Goal: Navigation & Orientation: Find specific page/section

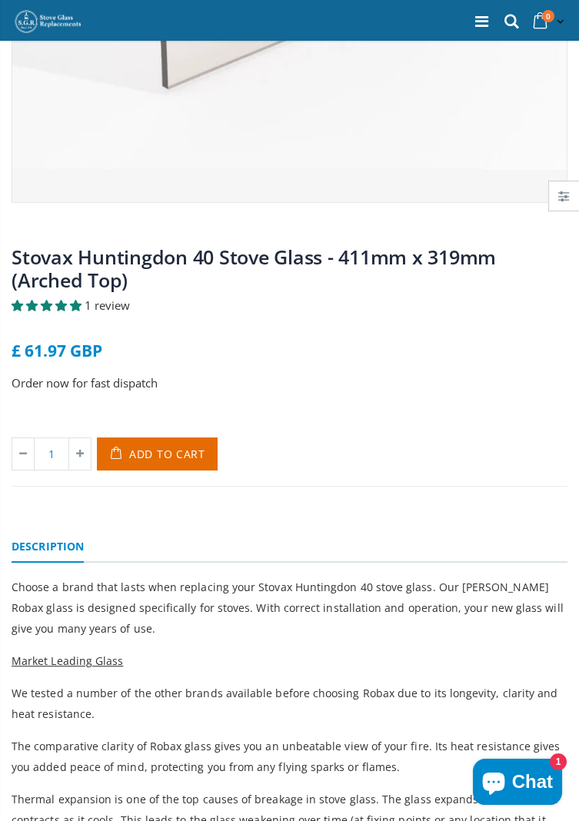
scroll to position [491, 0]
